Goal: Task Accomplishment & Management: Manage account settings

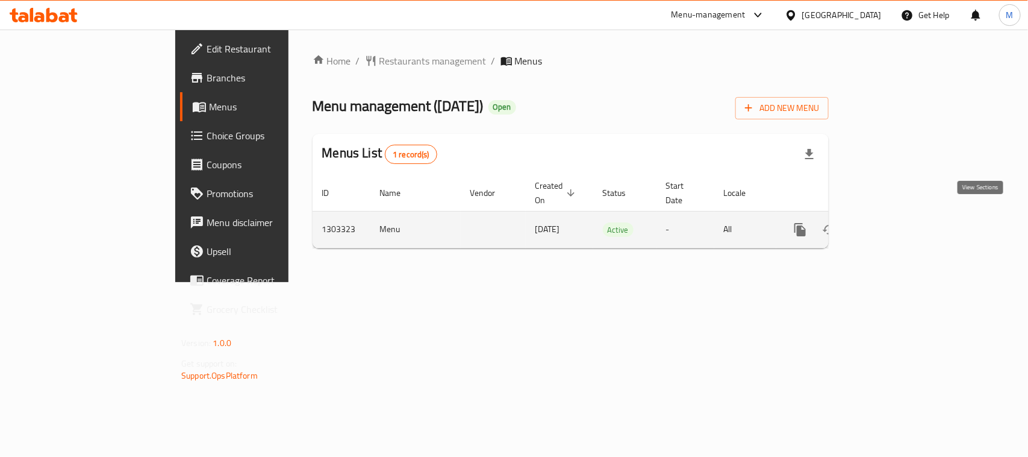
click at [895, 222] on icon "enhanced table" at bounding box center [887, 229] width 14 height 14
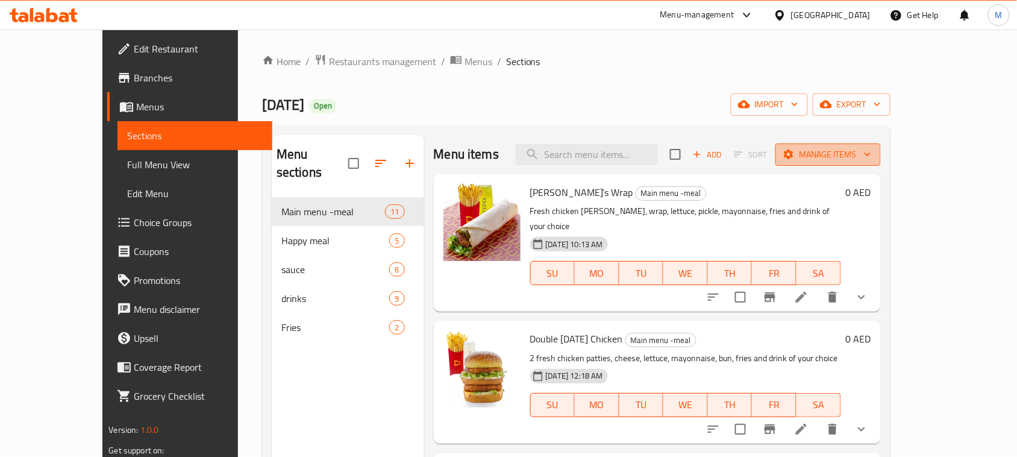
click at [881, 145] on button "Manage items" at bounding box center [827, 154] width 105 height 22
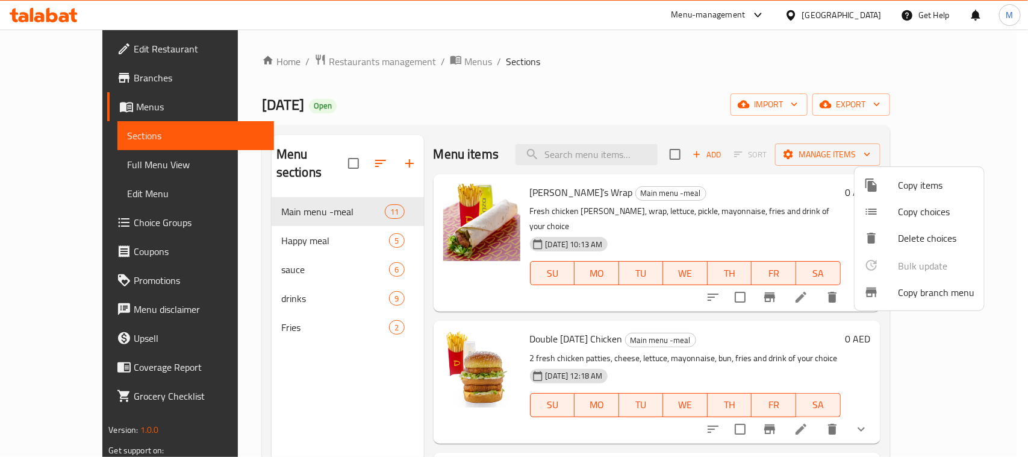
click at [937, 287] on span "Copy branch menu" at bounding box center [936, 292] width 77 height 14
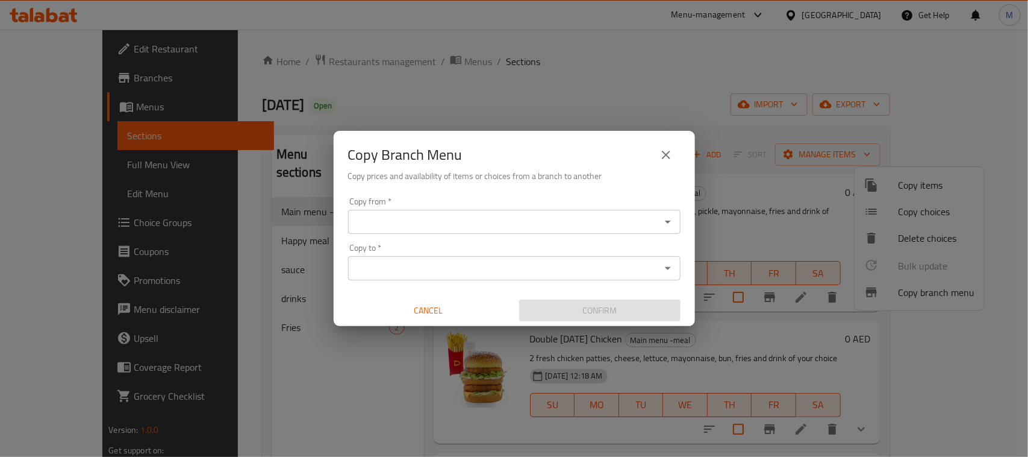
click at [507, 226] on input "Copy from   *" at bounding box center [504, 221] width 305 height 17
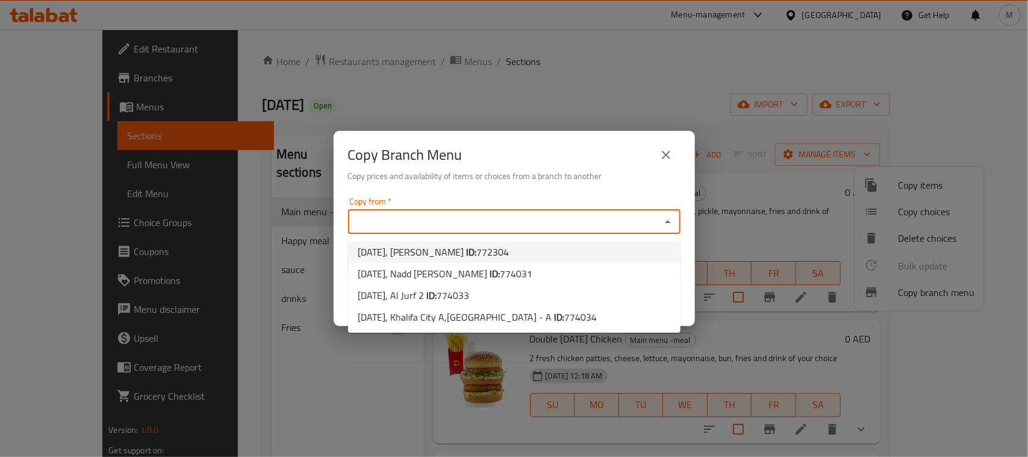
click at [477, 253] on span "772304" at bounding box center [493, 252] width 33 height 18
type input "[DATE], [PERSON_NAME]"
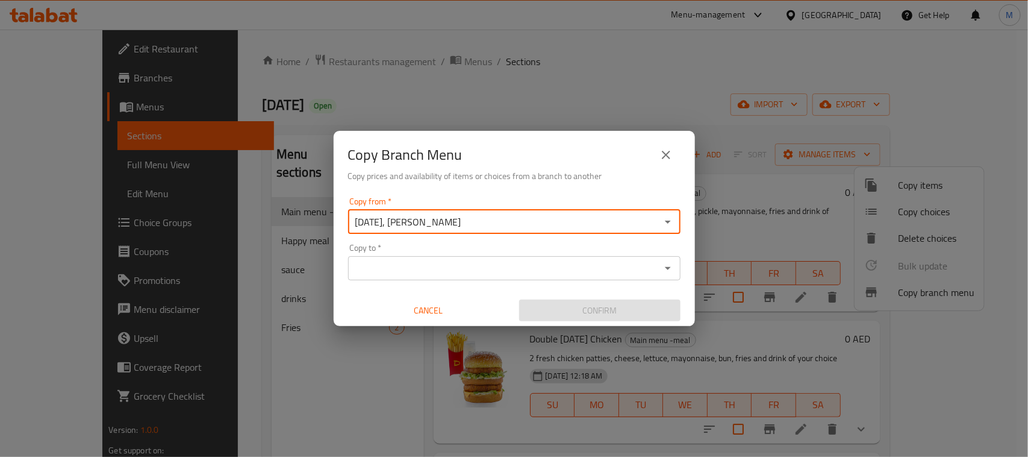
click at [540, 222] on input "[DATE], [PERSON_NAME]" at bounding box center [504, 221] width 305 height 17
click at [669, 215] on icon "Open" at bounding box center [668, 221] width 14 height 14
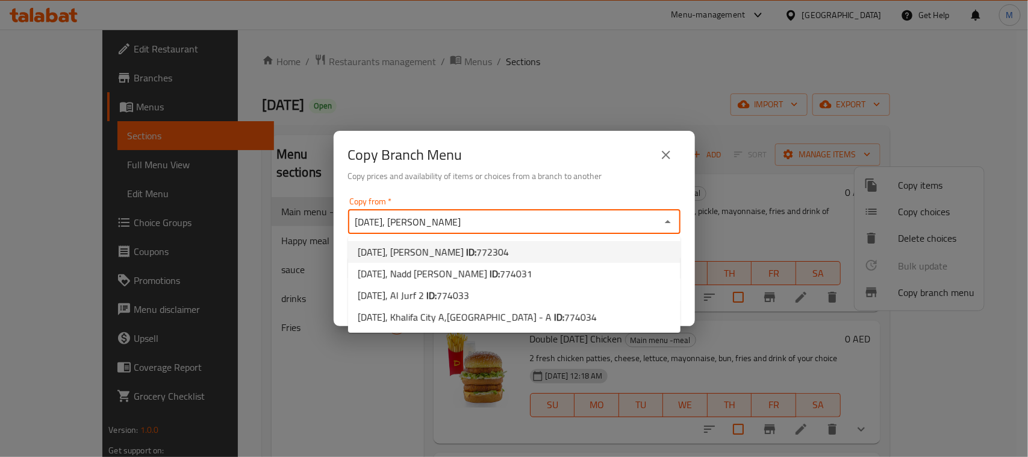
click at [619, 187] on div "Copy Branch Menu Copy prices and availability of items or choices from a branch…" at bounding box center [514, 161] width 361 height 61
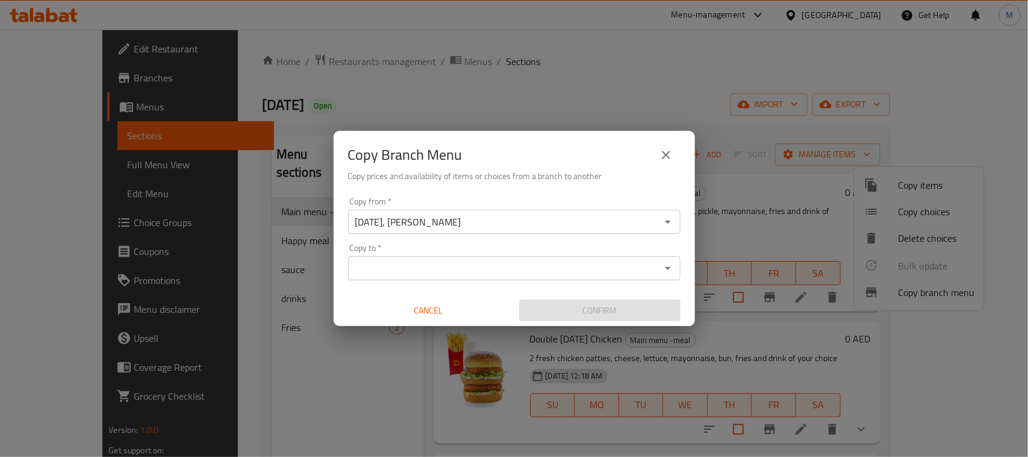
click at [513, 256] on div "Copy to *" at bounding box center [514, 268] width 333 height 24
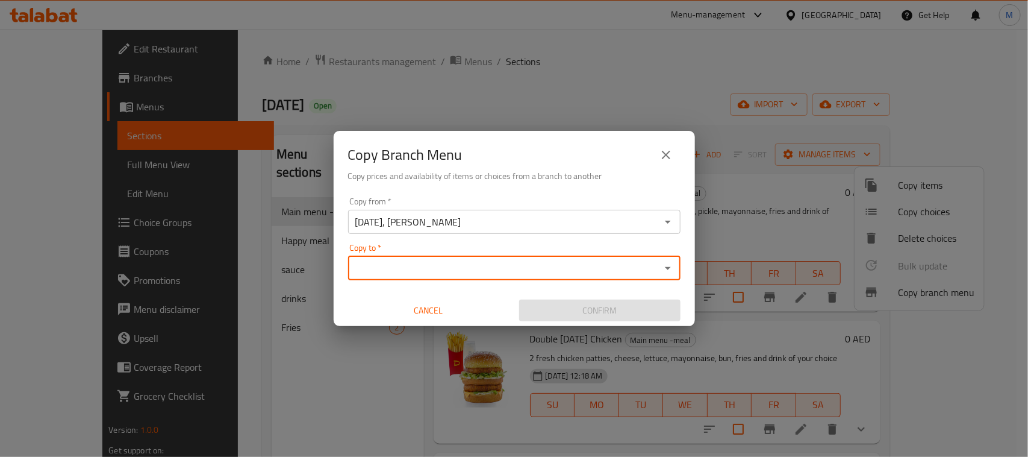
click at [513, 260] on input "Copy to   *" at bounding box center [504, 268] width 305 height 17
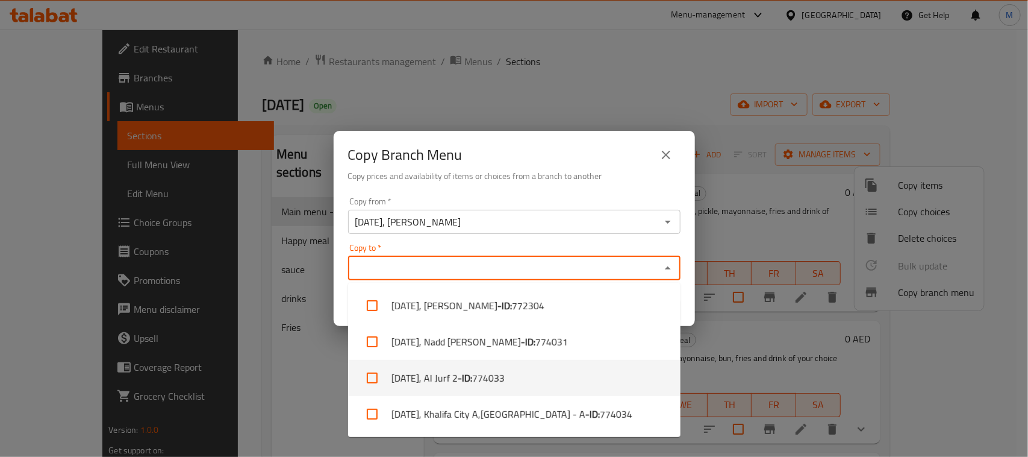
click at [484, 374] on span "774033" at bounding box center [488, 377] width 33 height 14
checkbox input "true"
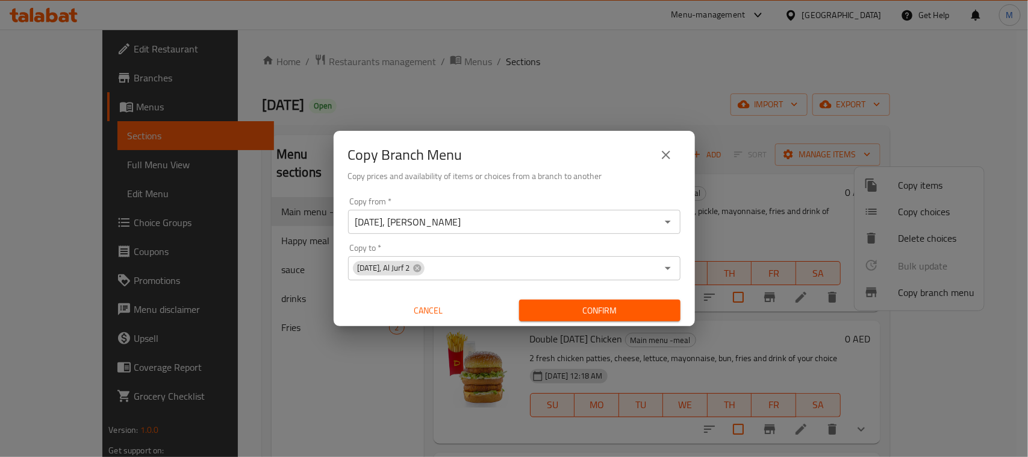
click at [564, 190] on div "Copy Branch Menu Copy prices and availability of items or choices from a branch…" at bounding box center [514, 161] width 361 height 61
click at [614, 311] on span "Confirm" at bounding box center [600, 310] width 142 height 15
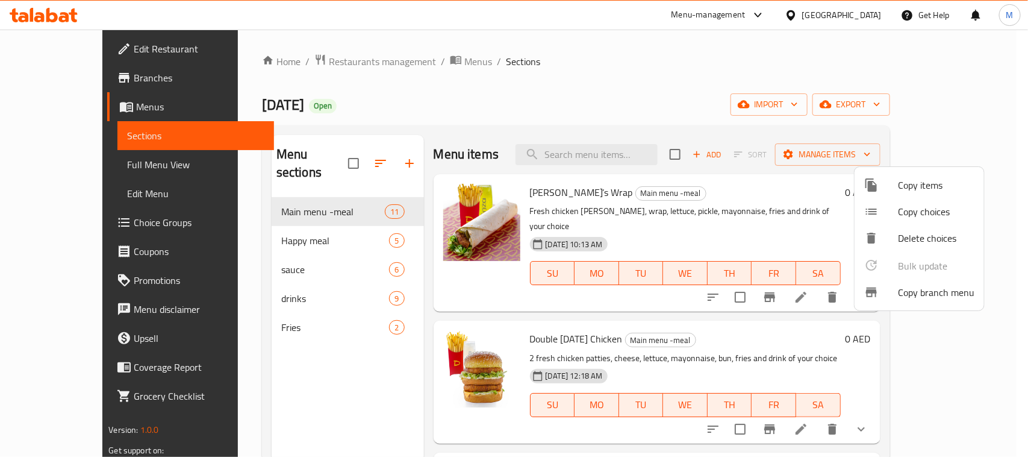
click at [312, 59] on div at bounding box center [514, 228] width 1028 height 457
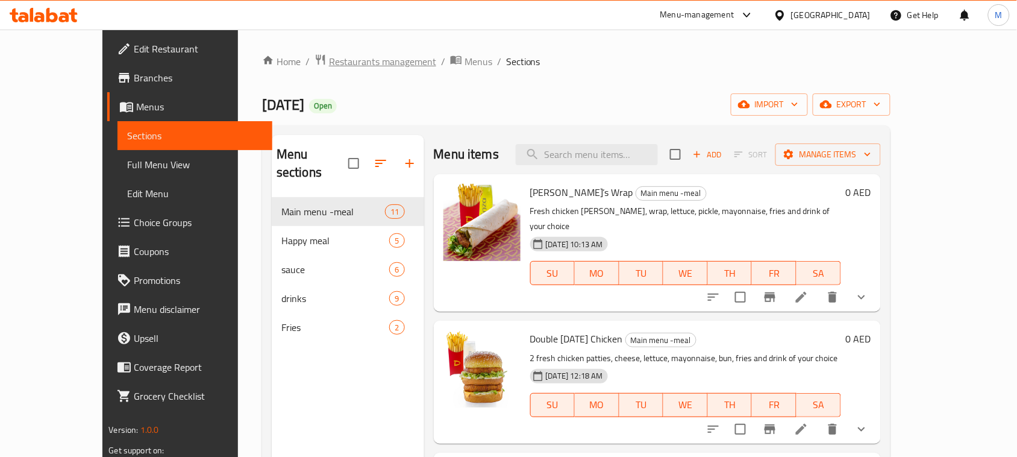
click at [329, 59] on span "Restaurants management" at bounding box center [382, 61] width 107 height 14
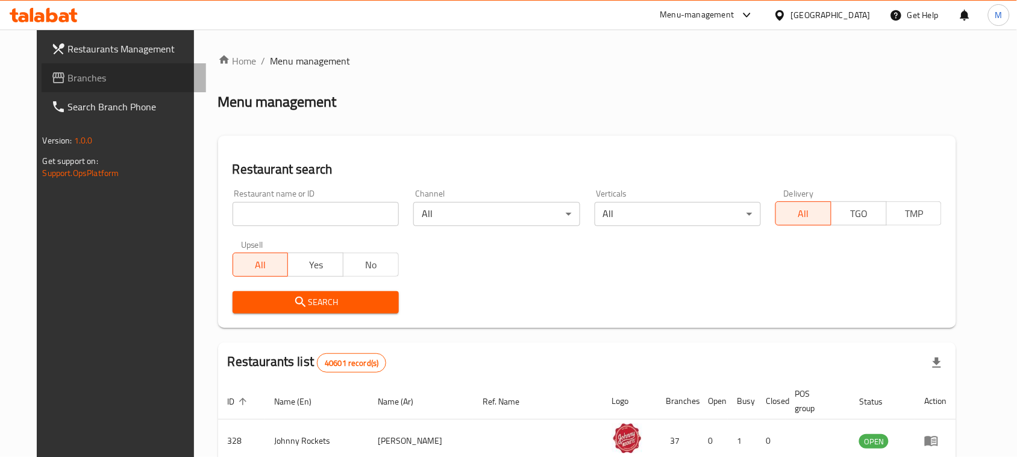
click at [75, 79] on span "Branches" at bounding box center [132, 77] width 129 height 14
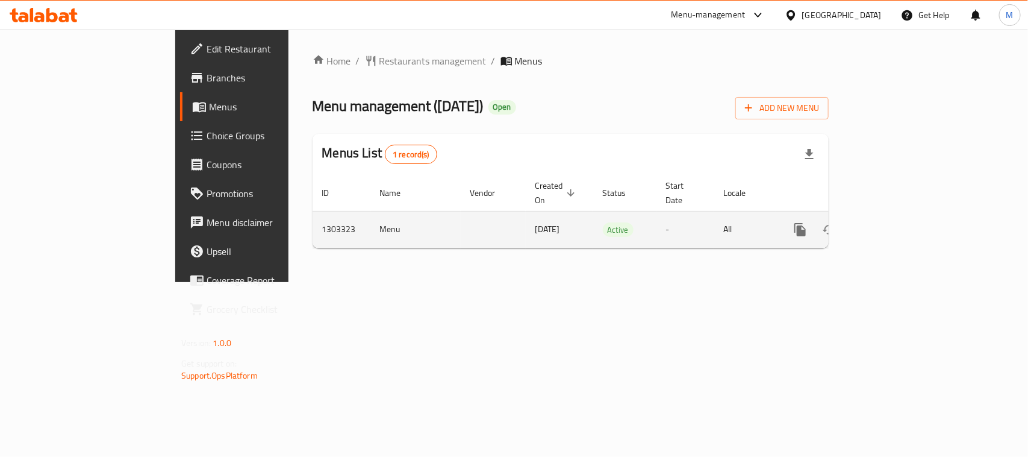
click at [895, 222] on icon "enhanced table" at bounding box center [887, 229] width 14 height 14
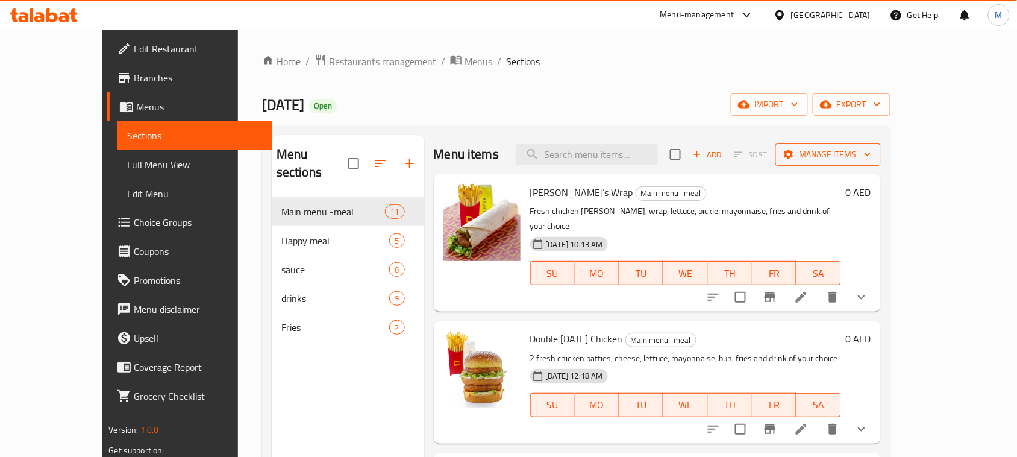
click at [871, 152] on span "Manage items" at bounding box center [828, 154] width 86 height 15
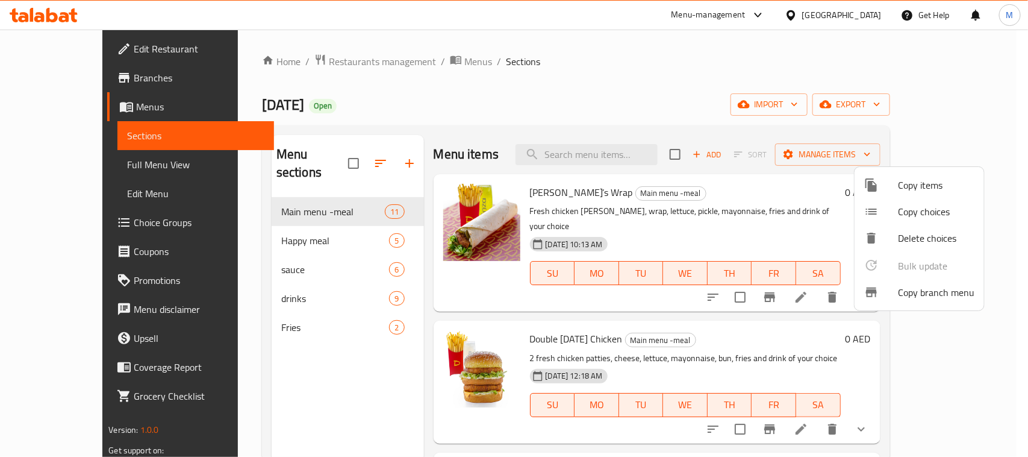
click at [911, 299] on span "Copy branch menu" at bounding box center [936, 292] width 77 height 14
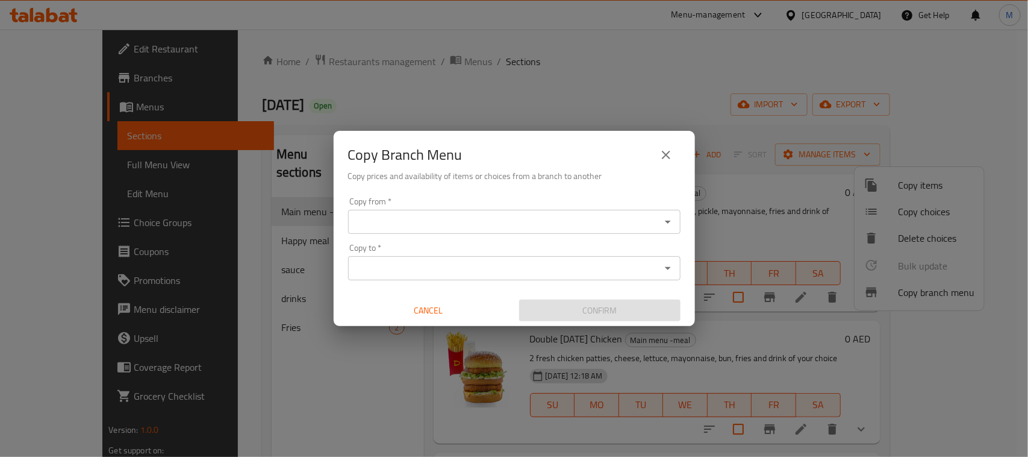
click at [565, 221] on input "Copy from   *" at bounding box center [504, 221] width 305 height 17
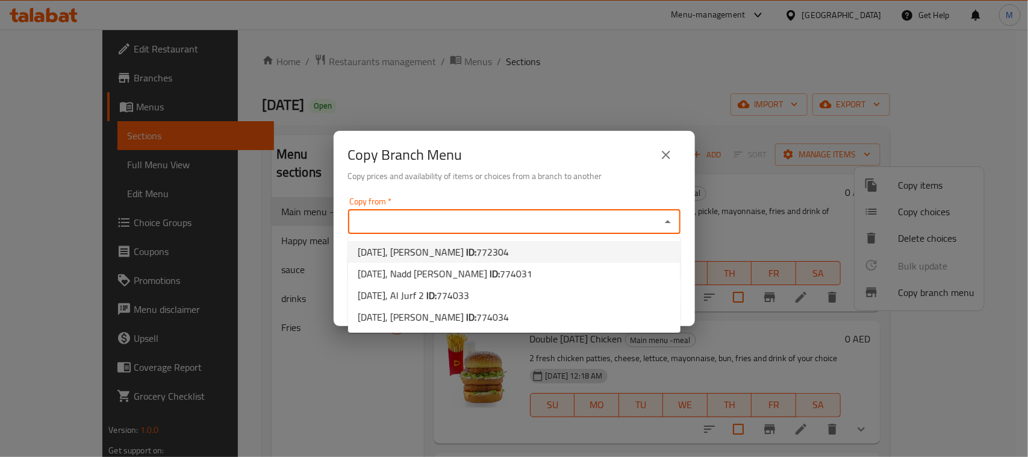
click at [477, 253] on span "772304" at bounding box center [493, 252] width 33 height 18
type input "[DATE], [PERSON_NAME]"
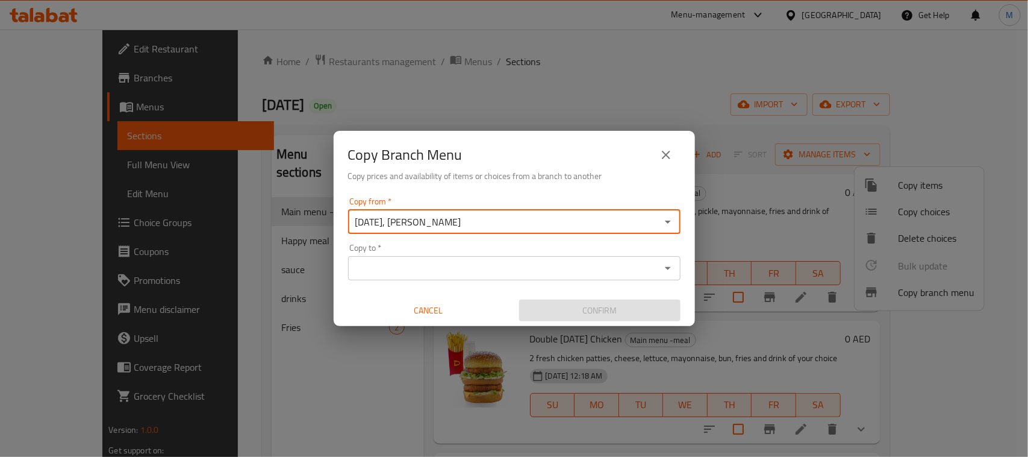
click at [534, 183] on h6 "Copy prices and availability of items or choices from a branch to another" at bounding box center [514, 175] width 333 height 13
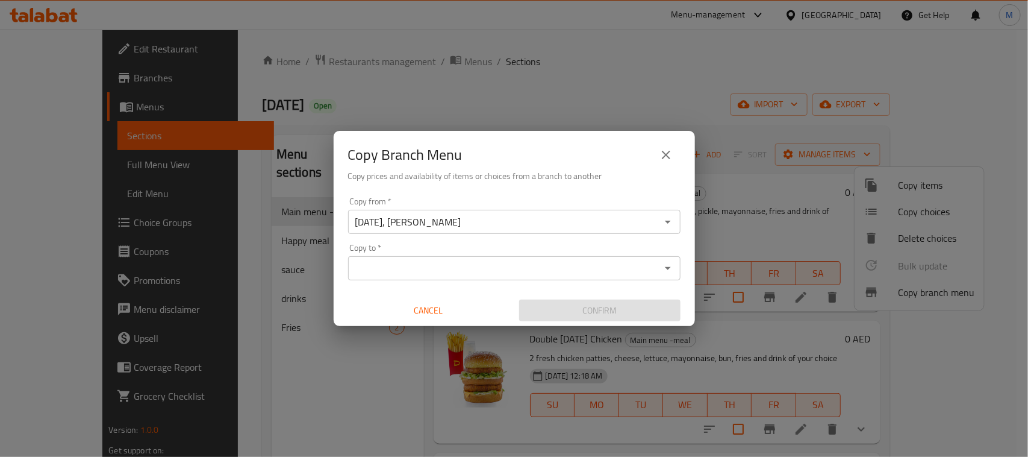
click at [501, 262] on input "Copy to   *" at bounding box center [504, 268] width 305 height 17
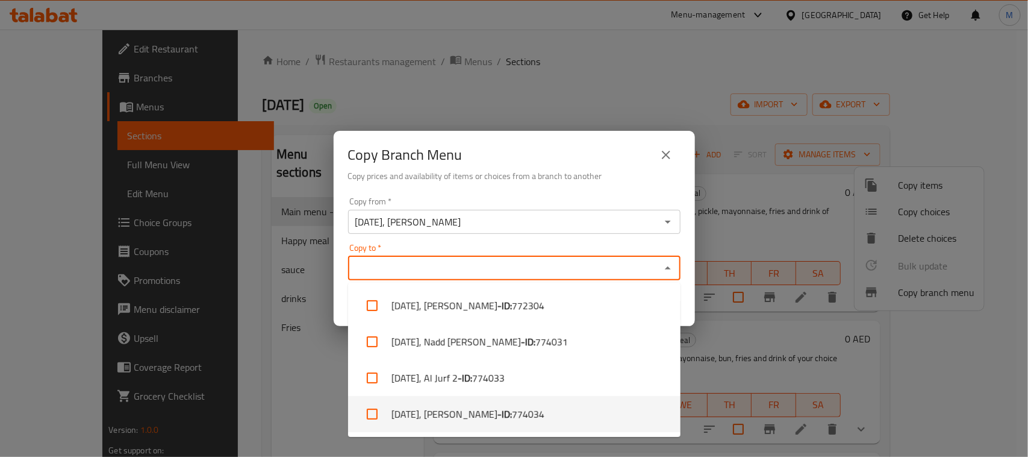
click at [492, 407] on li "[DATE], [PERSON_NAME] - A - ID: 774034" at bounding box center [514, 414] width 333 height 36
checkbox input "true"
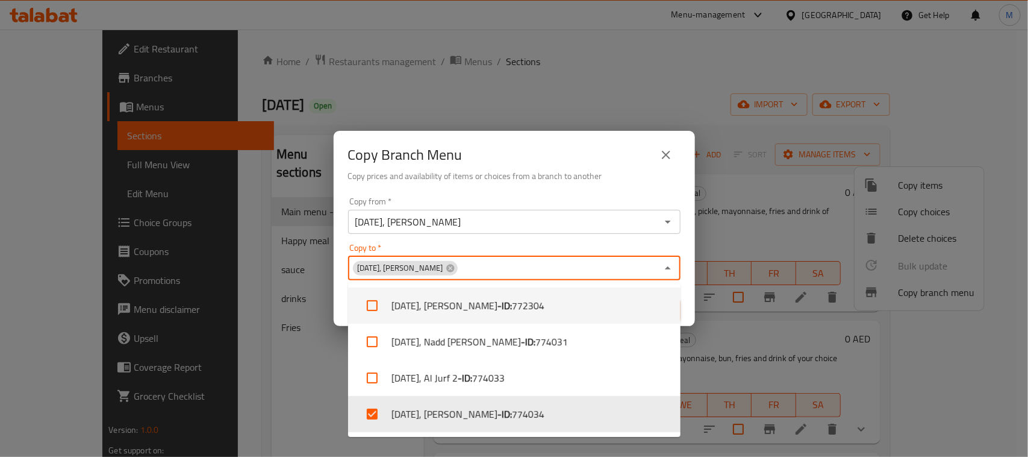
click at [539, 193] on div "Copy from   * [DATE], Falaj Hazzaa Copy from * Copy to   * [DATE], Madinat Khal…" at bounding box center [514, 259] width 361 height 134
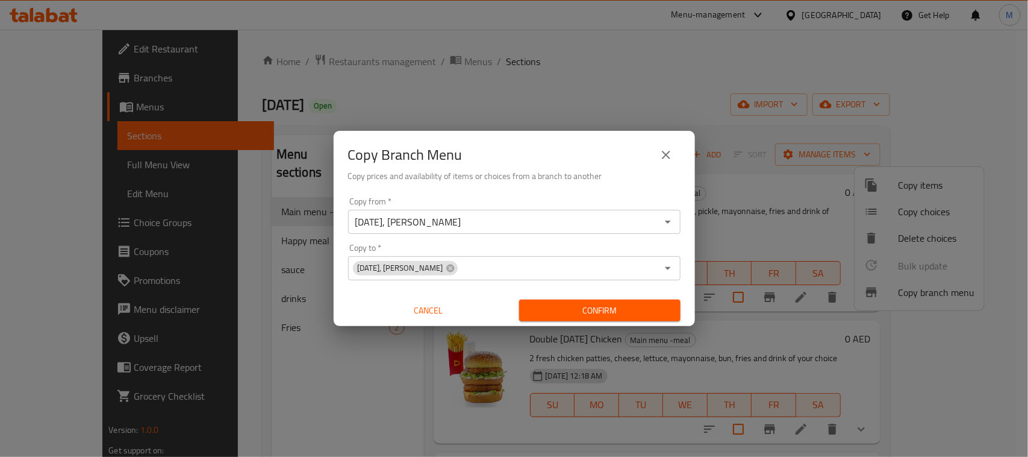
click at [630, 310] on span "Confirm" at bounding box center [600, 310] width 142 height 15
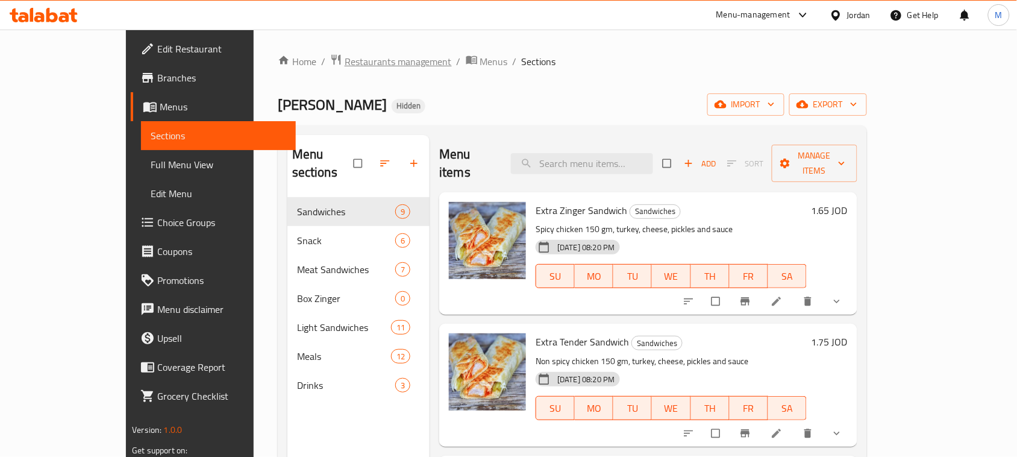
click at [345, 66] on span "Restaurants management" at bounding box center [398, 61] width 107 height 14
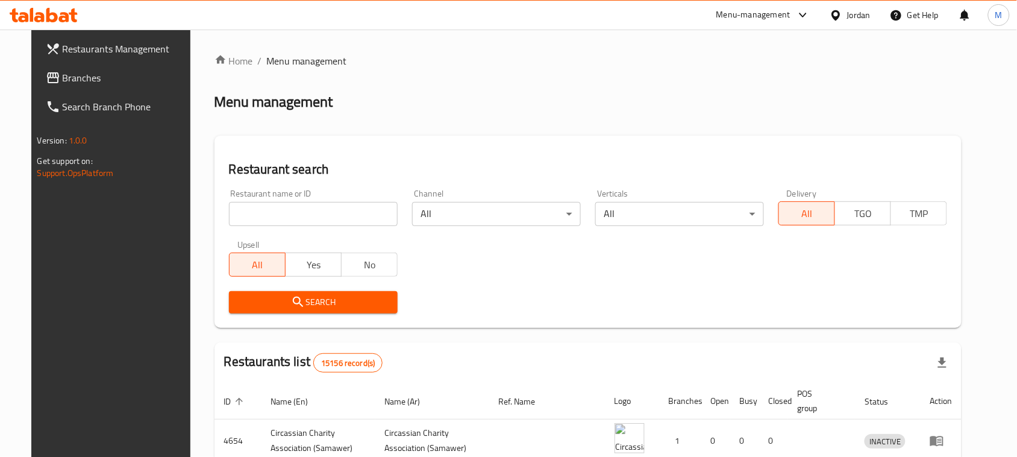
click at [330, 227] on div "Restaurant name or ID Restaurant name or ID" at bounding box center [313, 207] width 183 height 51
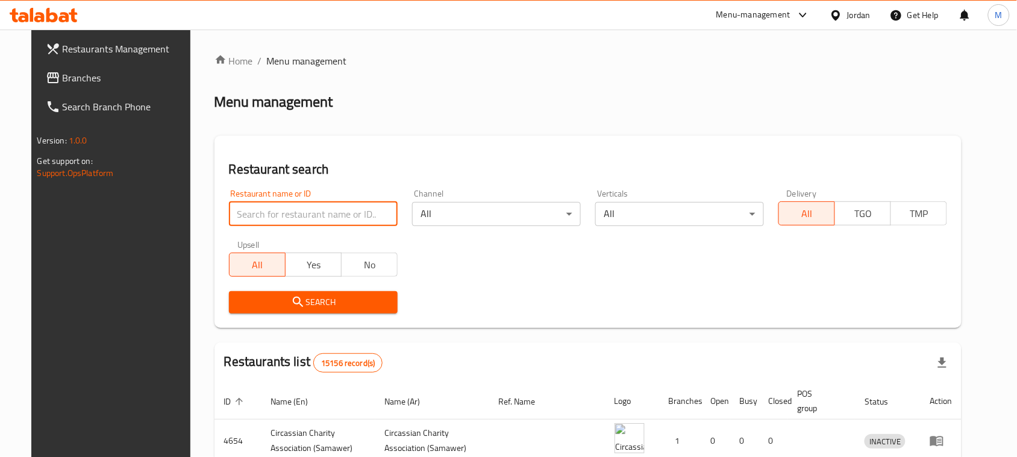
click at [332, 218] on input "search" at bounding box center [313, 214] width 169 height 24
paste input "فل فيل"
type input "فل فيل"
click button "Search" at bounding box center [313, 302] width 169 height 22
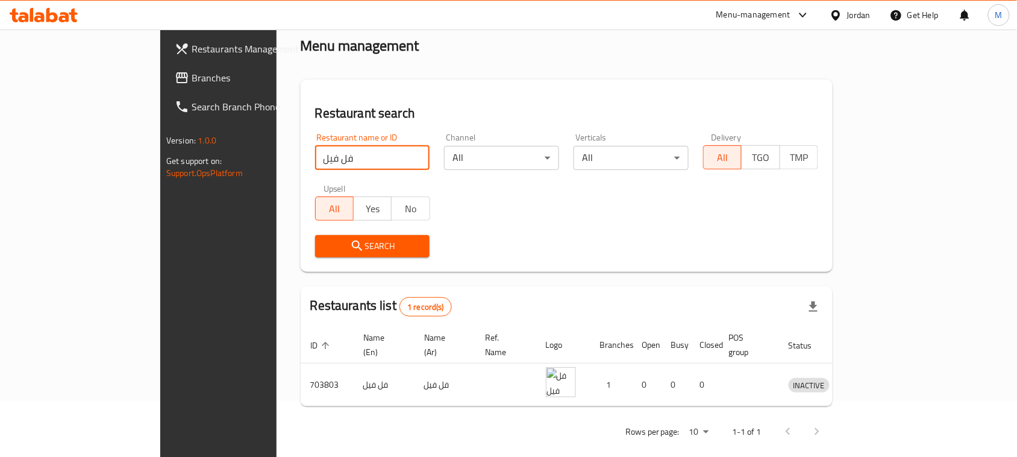
scroll to position [57, 0]
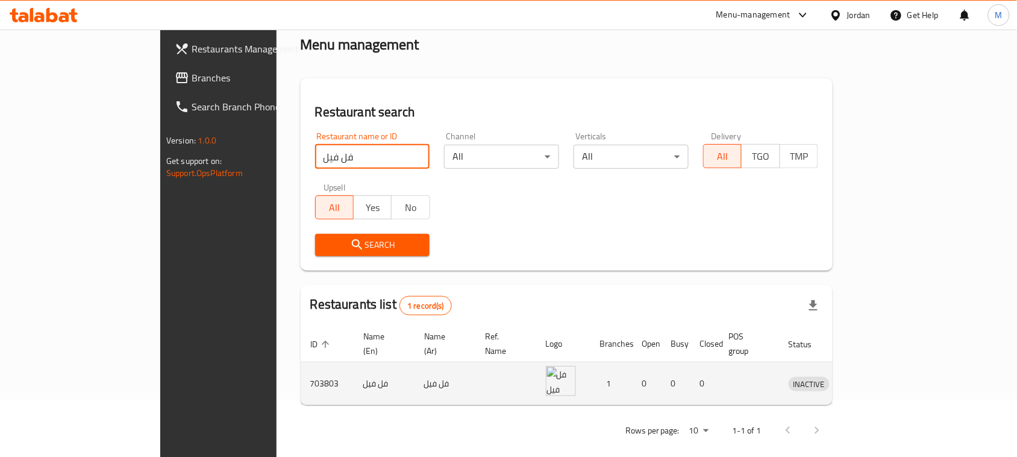
click at [868, 376] on icon "enhanced table" at bounding box center [861, 383] width 14 height 14
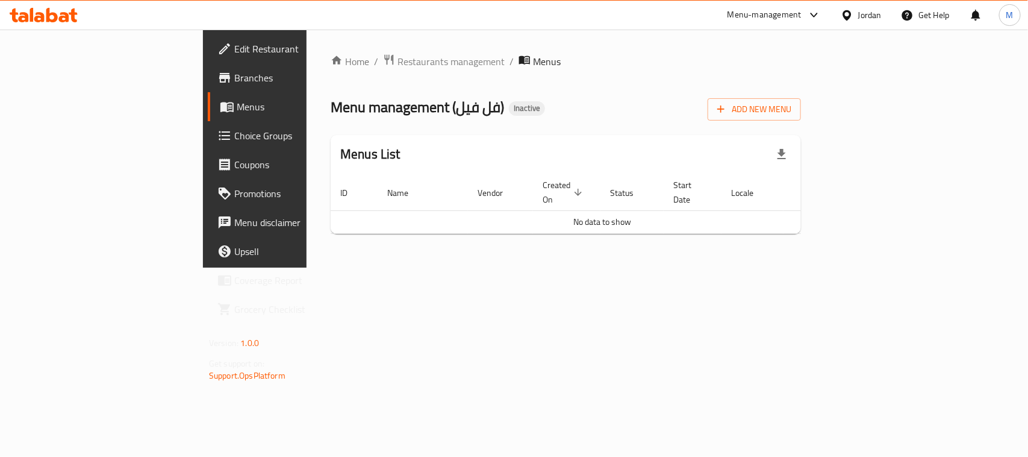
click at [208, 61] on link "Edit Restaurant" at bounding box center [291, 48] width 167 height 29
drag, startPoint x: 323, startPoint y: 104, endPoint x: 372, endPoint y: 104, distance: 48.8
click at [372, 104] on span "Menu management ( Full Feel )" at bounding box center [421, 105] width 181 height 27
copy span "Full Feel"
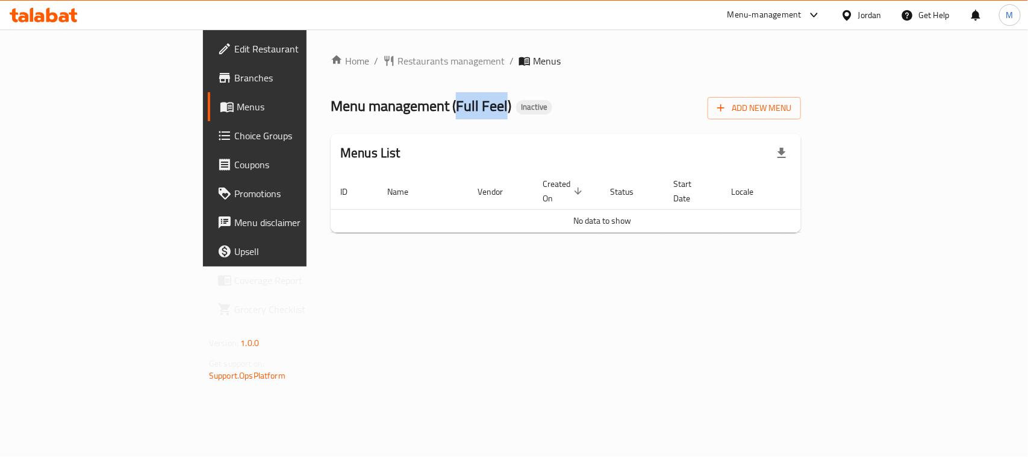
copy span "Full Feel"
click at [792, 108] on span "Add New Menu" at bounding box center [754, 108] width 74 height 15
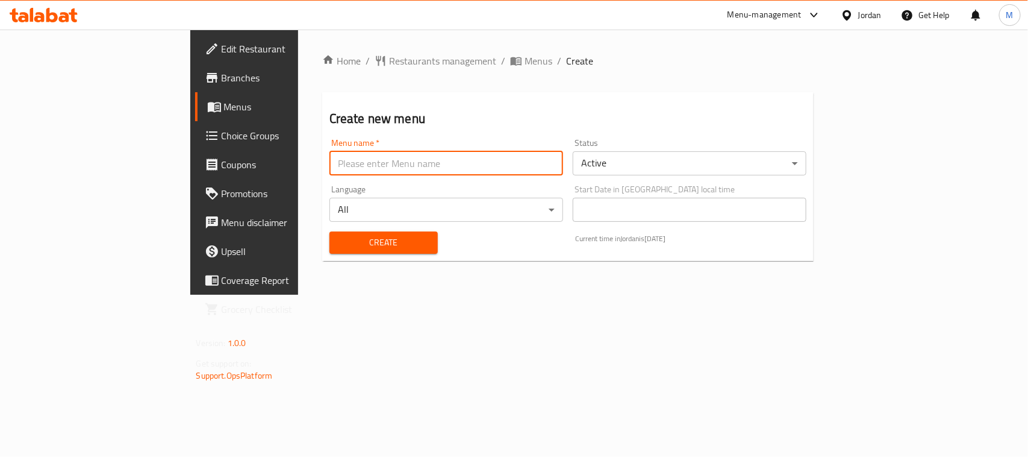
click at [366, 166] on input "text" at bounding box center [447, 163] width 234 height 24
type input "New"
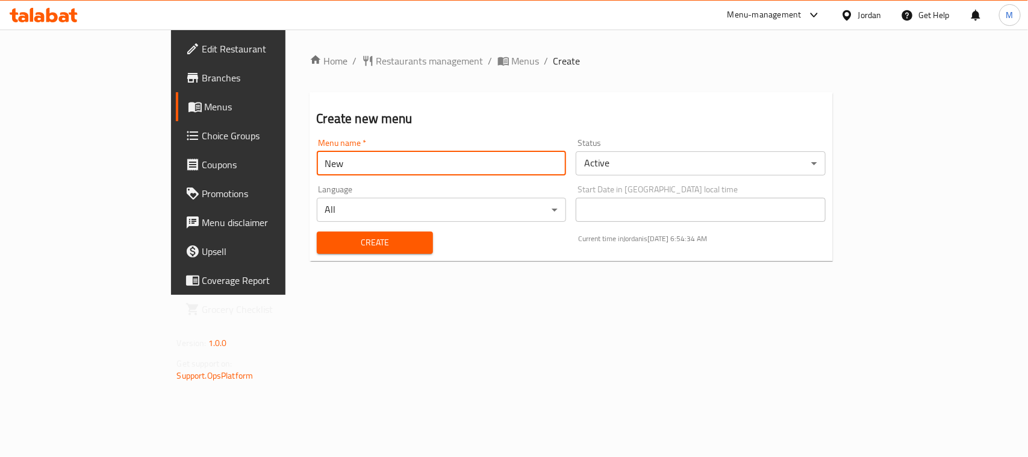
click at [332, 242] on span "Create" at bounding box center [375, 242] width 97 height 15
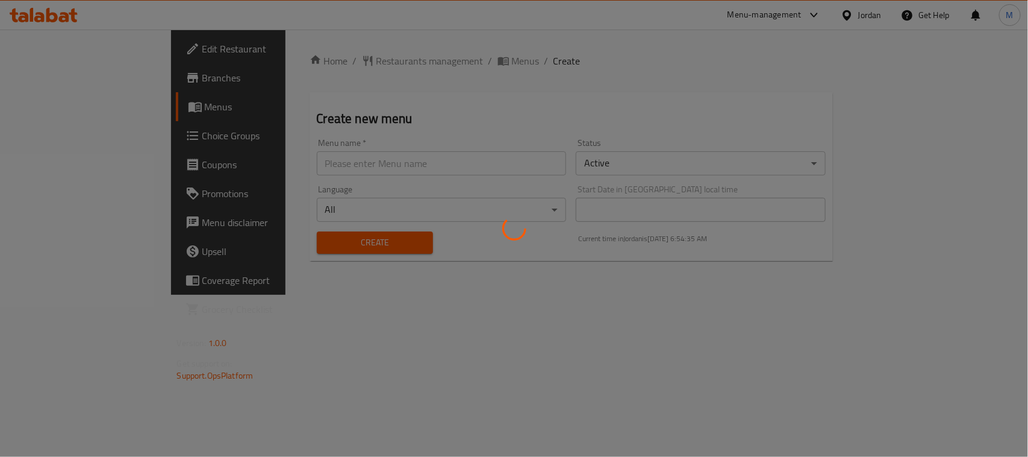
click at [413, 58] on div at bounding box center [514, 228] width 1028 height 457
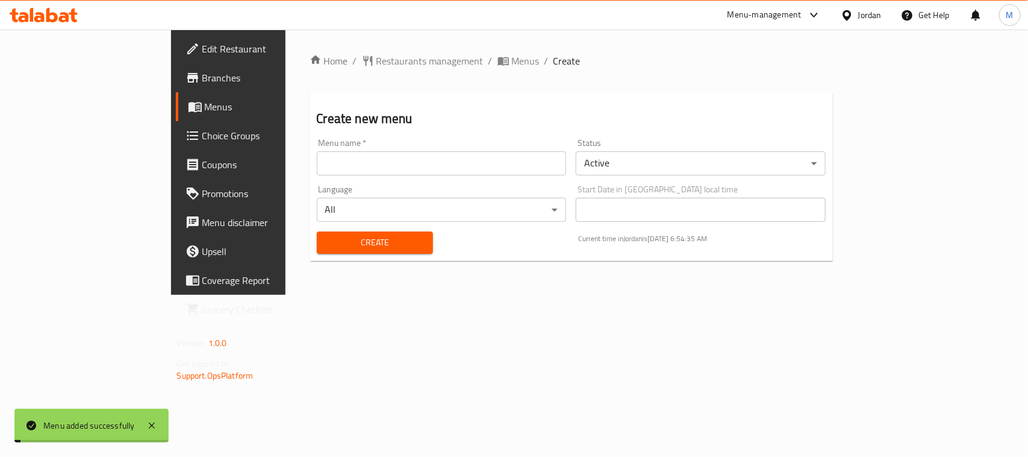
click at [512, 58] on span "Menus" at bounding box center [526, 61] width 28 height 14
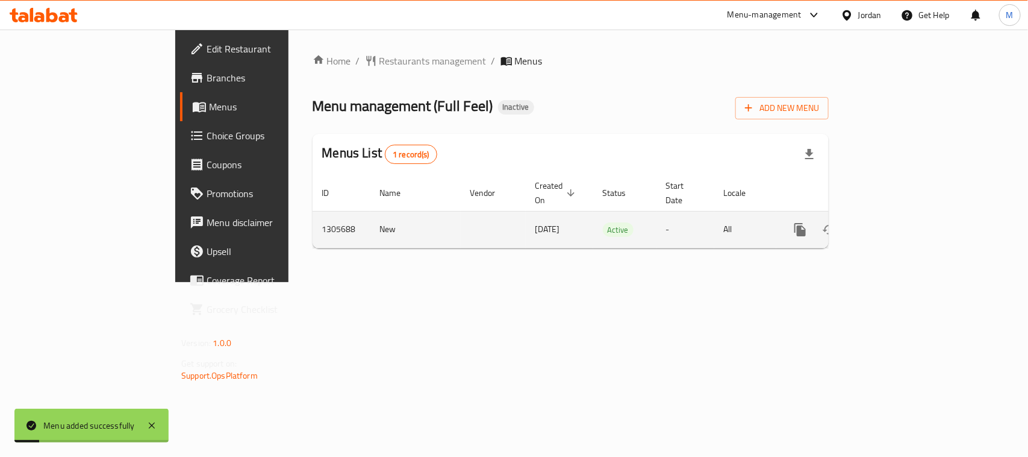
click at [895, 222] on icon "enhanced table" at bounding box center [887, 229] width 14 height 14
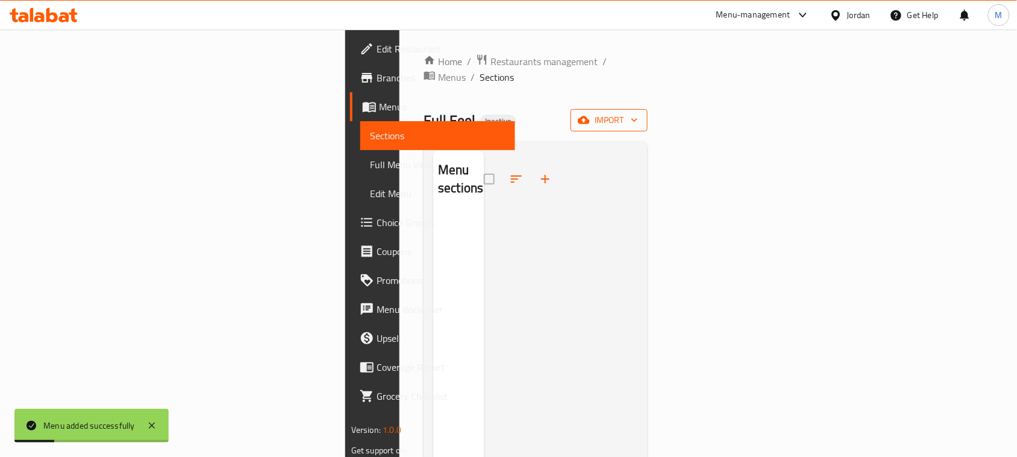
click at [638, 113] on span "import" at bounding box center [609, 120] width 58 height 15
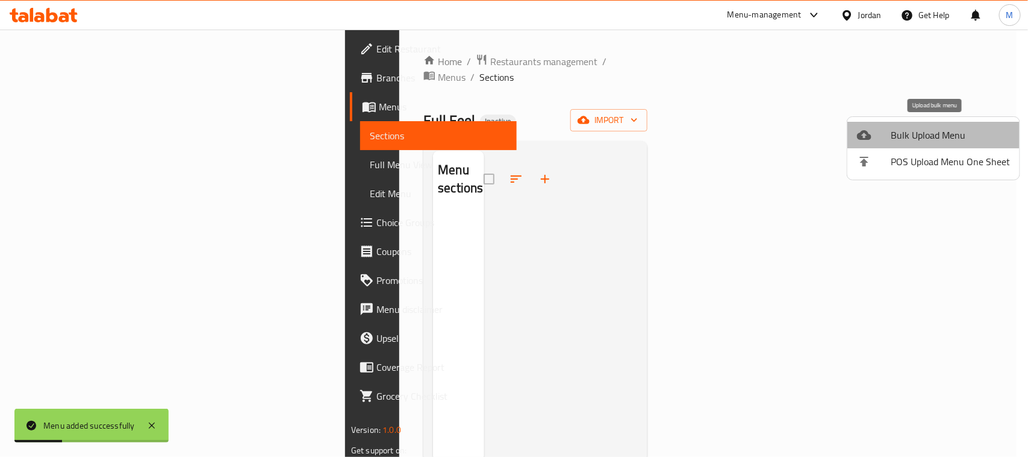
click at [962, 136] on span "Bulk Upload Menu" at bounding box center [950, 135] width 119 height 14
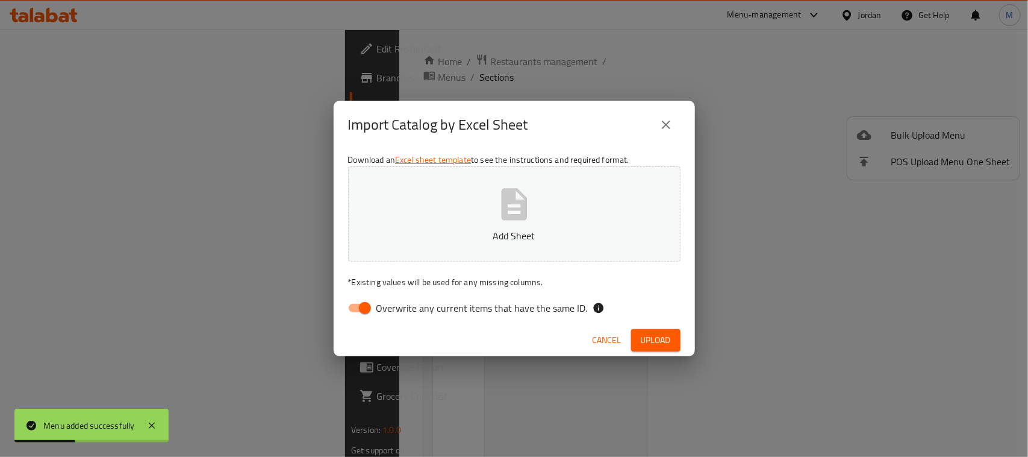
click at [346, 300] on input "Overwrite any current items that have the same ID." at bounding box center [365, 307] width 69 height 23
checkbox input "false"
click at [587, 113] on div "Import Catalog by Excel Sheet" at bounding box center [514, 124] width 333 height 29
click at [660, 348] on button "Upload" at bounding box center [655, 340] width 49 height 22
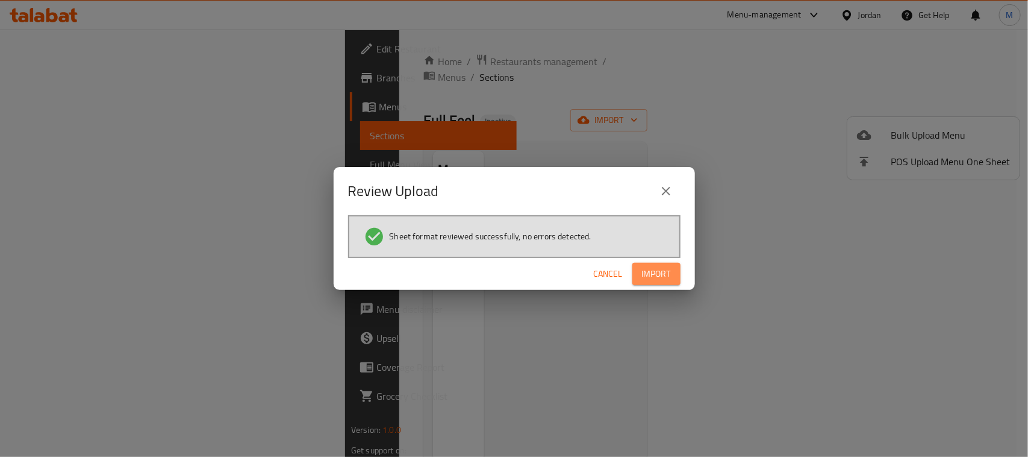
click at [658, 279] on span "Import" at bounding box center [656, 273] width 29 height 15
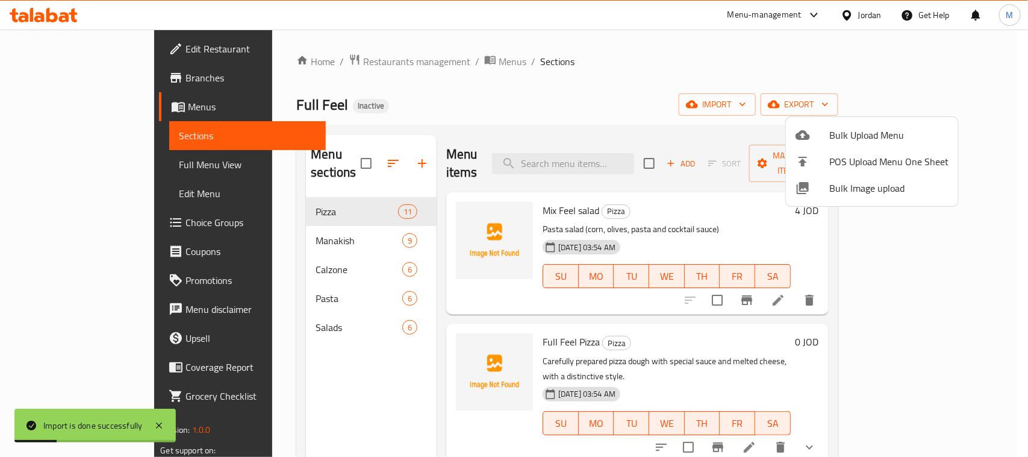
click at [77, 163] on div at bounding box center [514, 228] width 1028 height 457
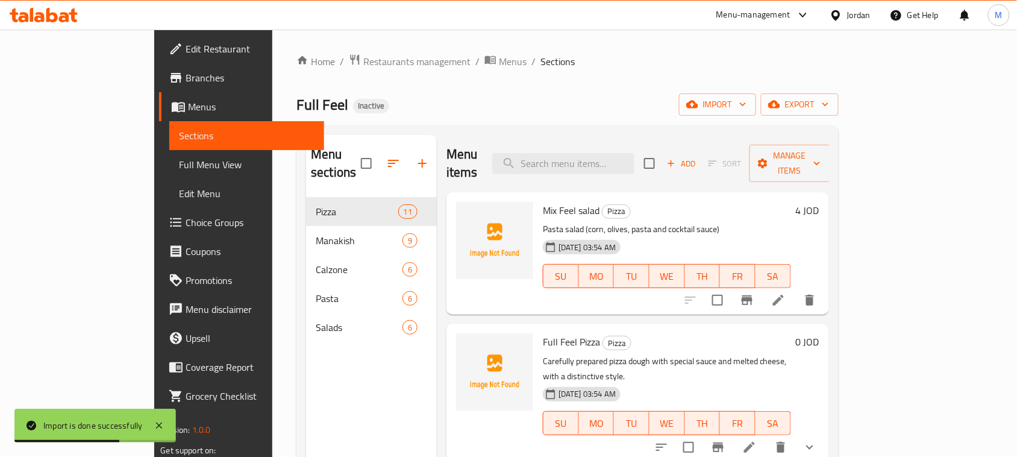
click at [179, 164] on span "Full Menu View" at bounding box center [247, 164] width 136 height 14
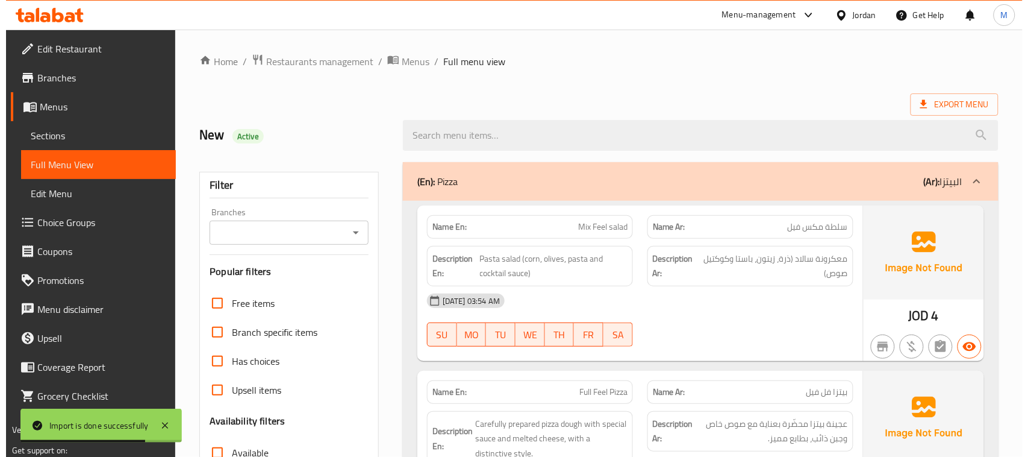
scroll to position [226, 0]
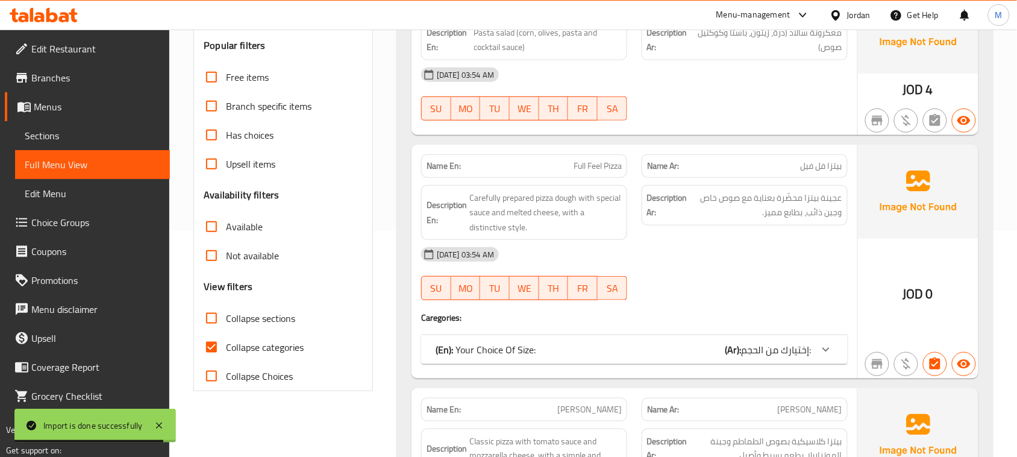
drag, startPoint x: 227, startPoint y: 341, endPoint x: 276, endPoint y: 346, distance: 49.7
click at [226, 341] on label "Collapse categories" at bounding box center [250, 347] width 107 height 29
click at [226, 341] on input "Collapse categories" at bounding box center [211, 347] width 29 height 29
checkbox input "false"
